Goal: Information Seeking & Learning: Check status

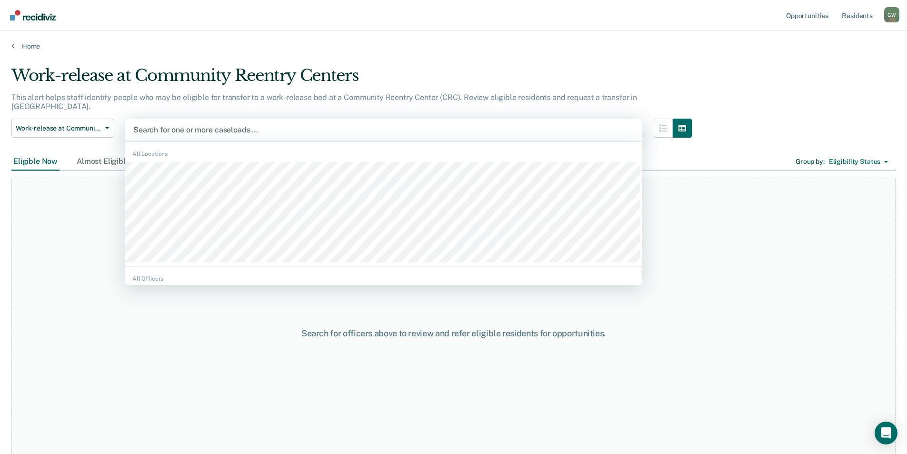
click at [187, 124] on div at bounding box center [383, 129] width 500 height 11
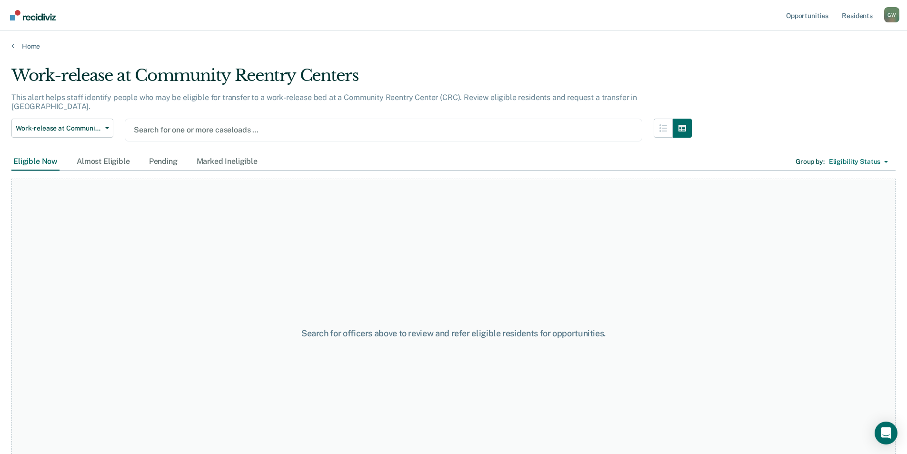
click at [187, 124] on div at bounding box center [383, 129] width 499 height 11
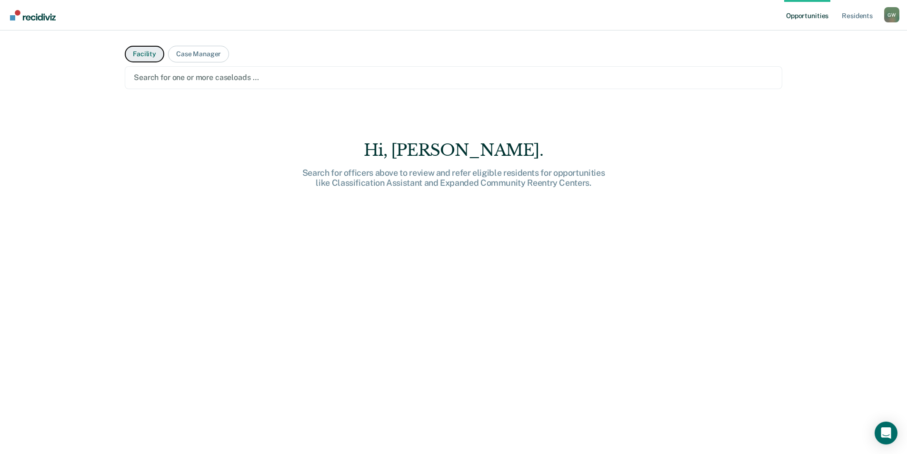
click at [147, 53] on button "Facility" at bounding box center [144, 54] width 39 height 17
click at [156, 76] on div at bounding box center [453, 77] width 639 height 11
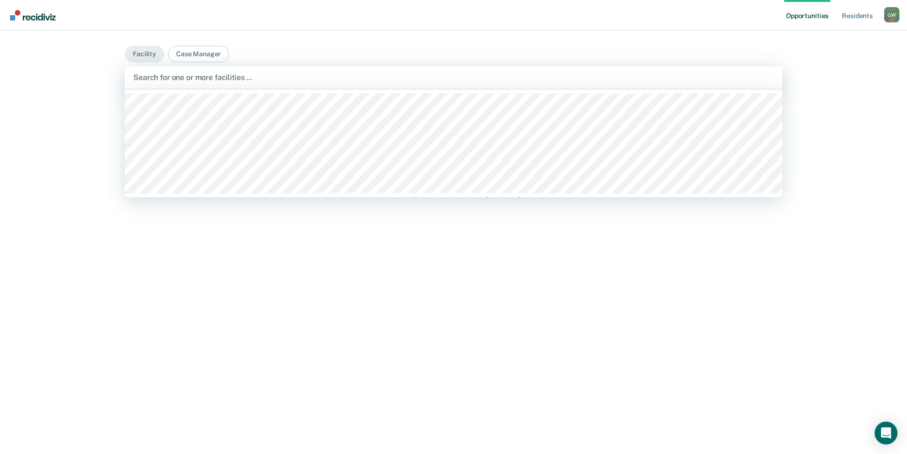
click at [156, 76] on div at bounding box center [453, 77] width 640 height 11
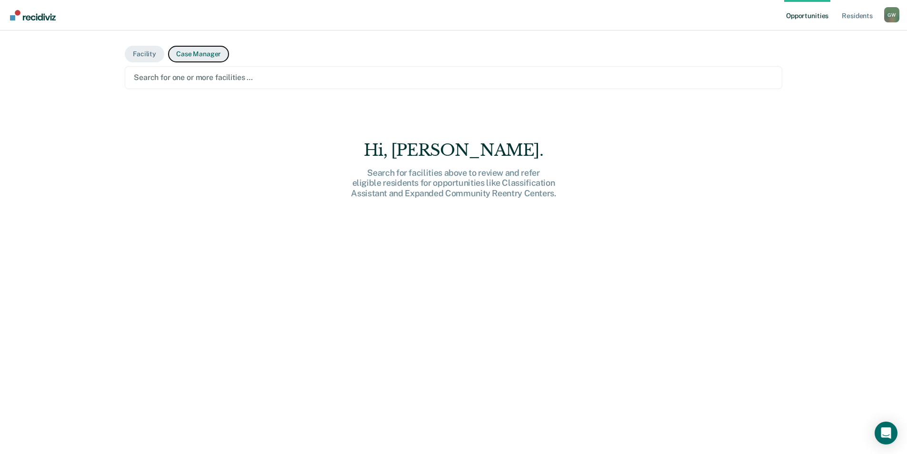
click at [178, 54] on button "Case Manager" at bounding box center [198, 54] width 61 height 17
click at [191, 51] on button "Case Manager" at bounding box center [198, 54] width 61 height 17
click at [662, 148] on div "Hi, [PERSON_NAME]. Search for case managers above to review and refer eligible …" at bounding box center [453, 313] width 657 height 347
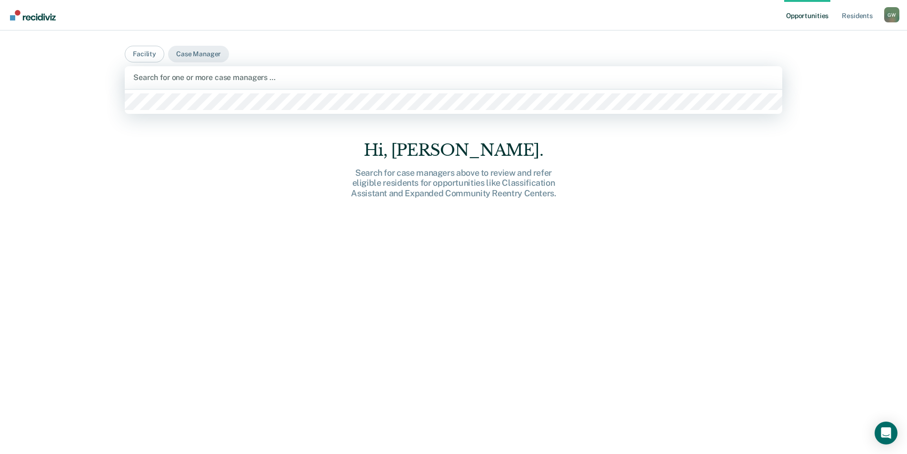
click at [196, 73] on div at bounding box center [453, 77] width 640 height 11
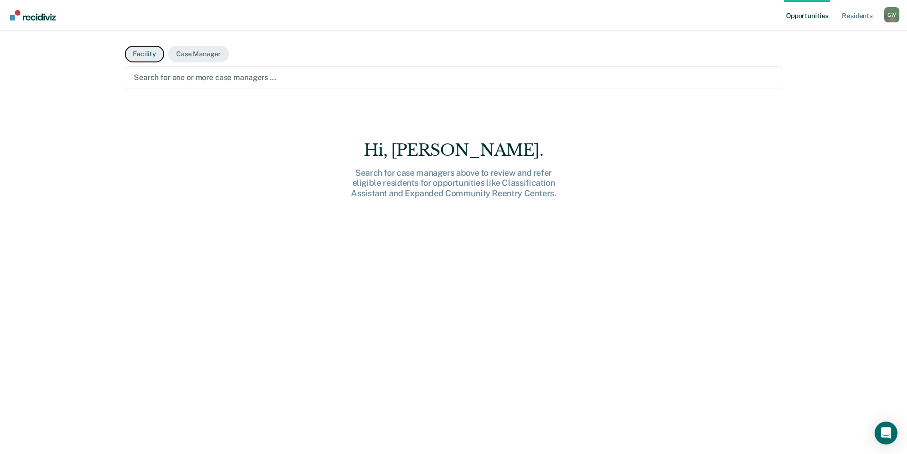
click at [130, 54] on button "Facility" at bounding box center [144, 54] width 39 height 17
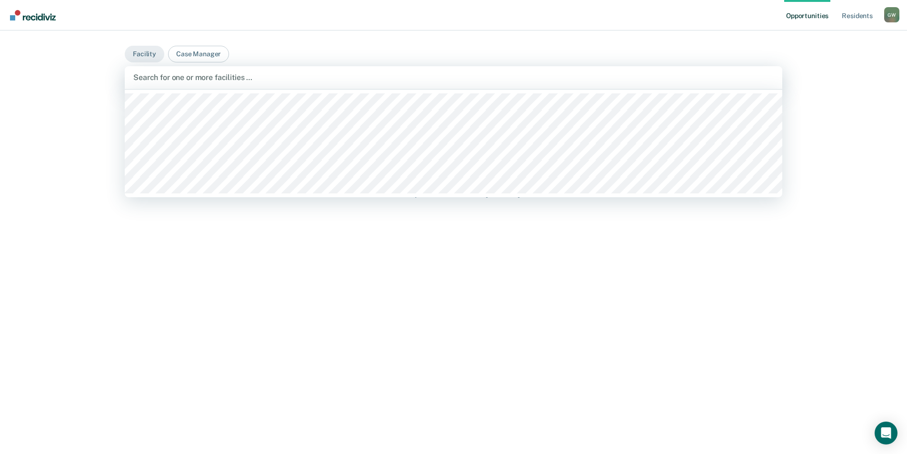
click at [174, 76] on div at bounding box center [453, 77] width 640 height 11
click at [363, 44] on main "Facility Case Manager 6 results available. Use Up and Down to choose options, p…" at bounding box center [453, 230] width 680 height 400
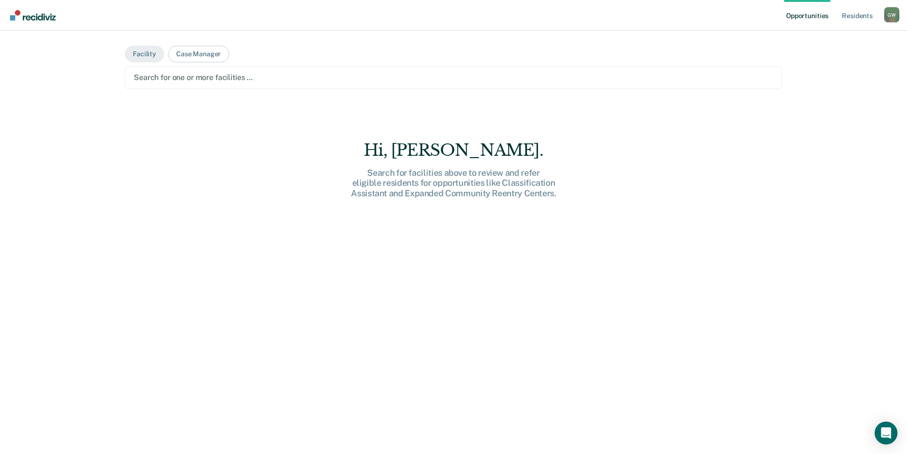
click at [748, 261] on div "Hi, [PERSON_NAME]. Search for facilities above to review and refer eligible res…" at bounding box center [453, 313] width 657 height 347
click at [863, 17] on link "Resident s" at bounding box center [856, 15] width 35 height 30
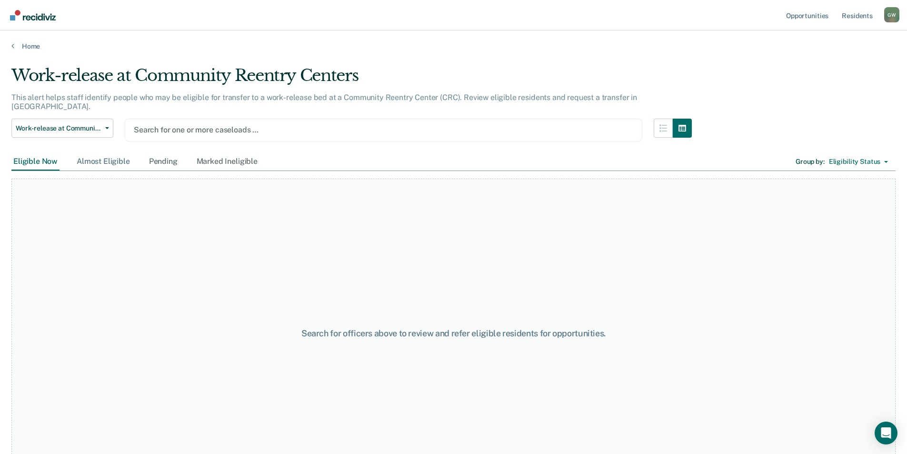
click at [104, 153] on div "Almost Eligible" at bounding box center [103, 162] width 57 height 18
click at [355, 124] on div at bounding box center [383, 129] width 499 height 11
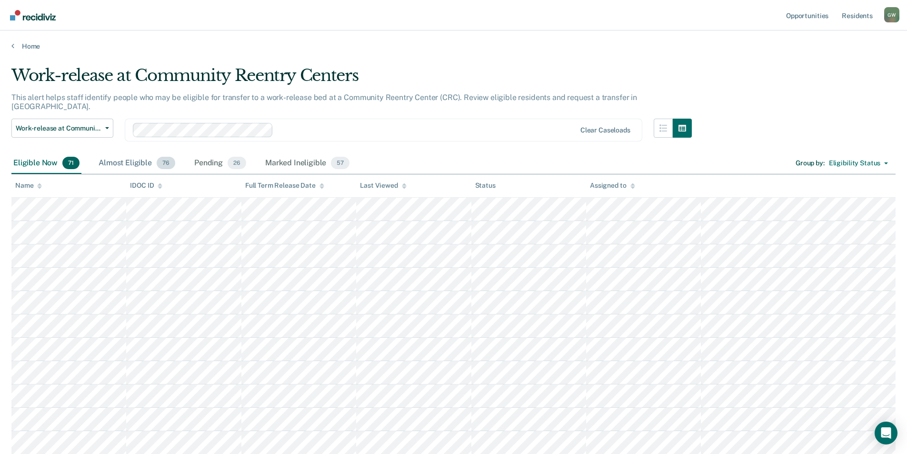
click at [130, 153] on div "Almost Eligible 76" at bounding box center [137, 163] width 80 height 21
click at [218, 153] on div "Pending 26" at bounding box center [220, 163] width 56 height 21
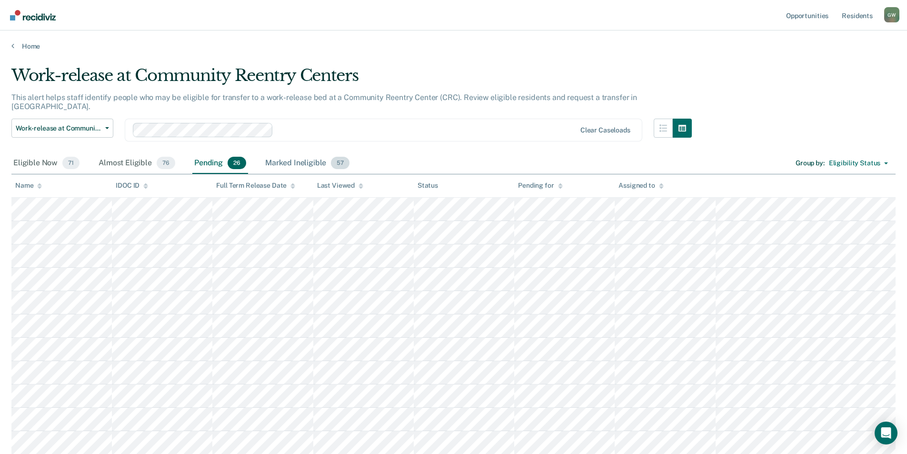
click at [285, 153] on div "Marked Ineligible 57" at bounding box center [307, 163] width 88 height 21
